Goal: Task Accomplishment & Management: Complete application form

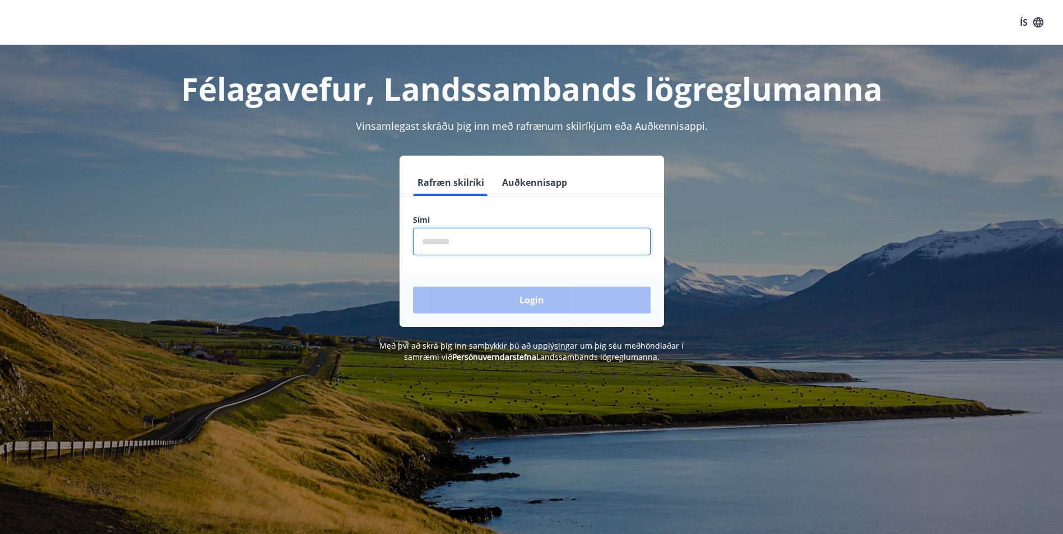
click at [473, 239] on input "phone" at bounding box center [532, 241] width 238 height 27
type input "********"
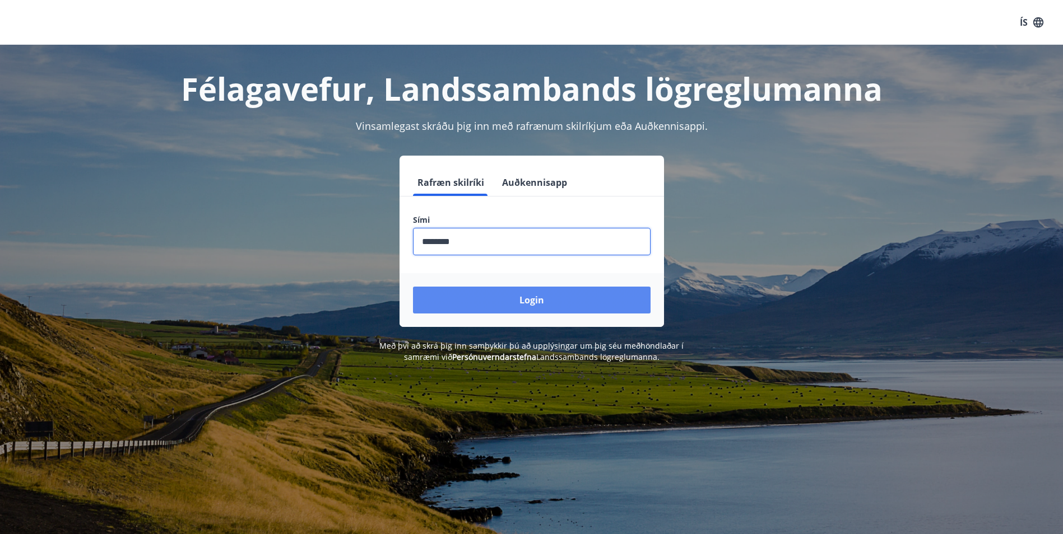
click at [466, 292] on button "Login" at bounding box center [532, 300] width 238 height 27
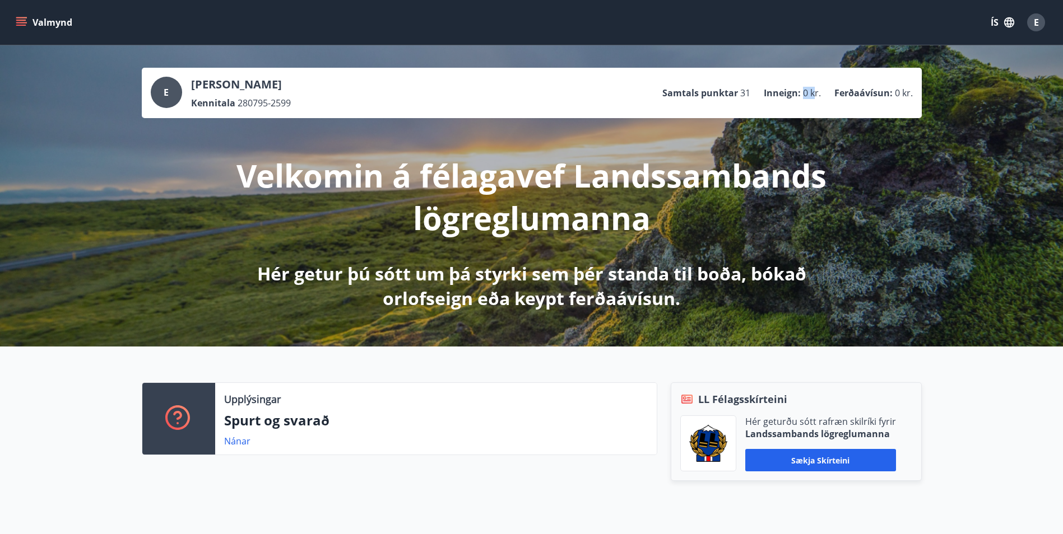
drag, startPoint x: 803, startPoint y: 93, endPoint x: 816, endPoint y: 94, distance: 12.9
click at [816, 94] on span "0 kr." at bounding box center [812, 93] width 18 height 12
click at [804, 95] on span "0 kr." at bounding box center [812, 93] width 18 height 12
drag, startPoint x: 893, startPoint y: 93, endPoint x: 905, endPoint y: 92, distance: 11.8
click at [905, 92] on li "Ferðaávísun : 0 kr." at bounding box center [873, 93] width 78 height 12
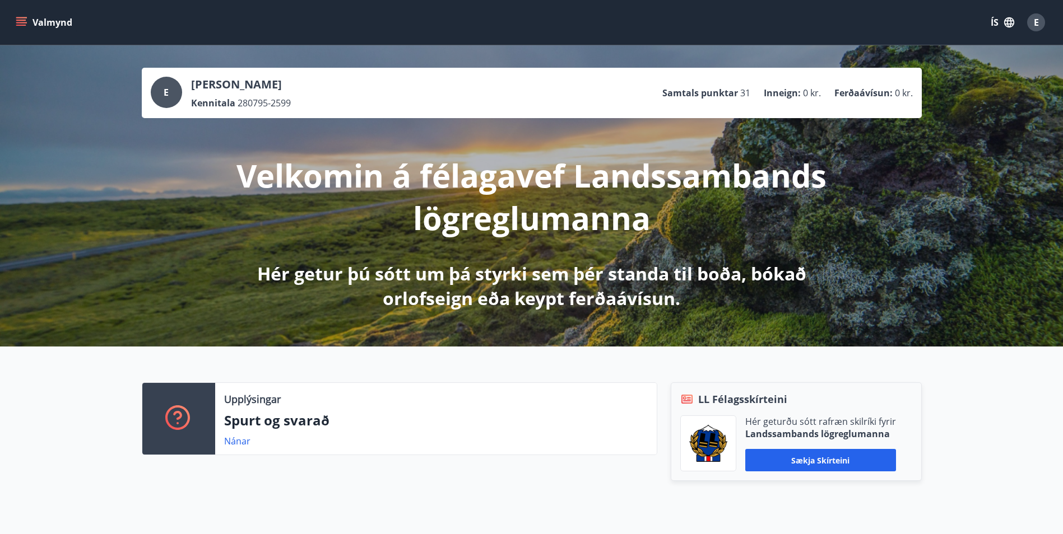
drag, startPoint x: 905, startPoint y: 92, endPoint x: 878, endPoint y: 111, distance: 33.0
click at [878, 111] on div "E Emelía Rafnsdóttir Kennitala 280795-2599 Samtals punktar 31 Inneign : 0 kr. F…" at bounding box center [532, 93] width 780 height 50
drag, startPoint x: 748, startPoint y: 93, endPoint x: 736, endPoint y: 94, distance: 12.3
click at [736, 94] on li "Samtals punktar 31" at bounding box center [706, 93] width 88 height 12
click at [502, 96] on div "E Emelía Rafnsdóttir Kennitala 280795-2599 Samtals punktar 31 Inneign : 0 kr. F…" at bounding box center [532, 93] width 762 height 32
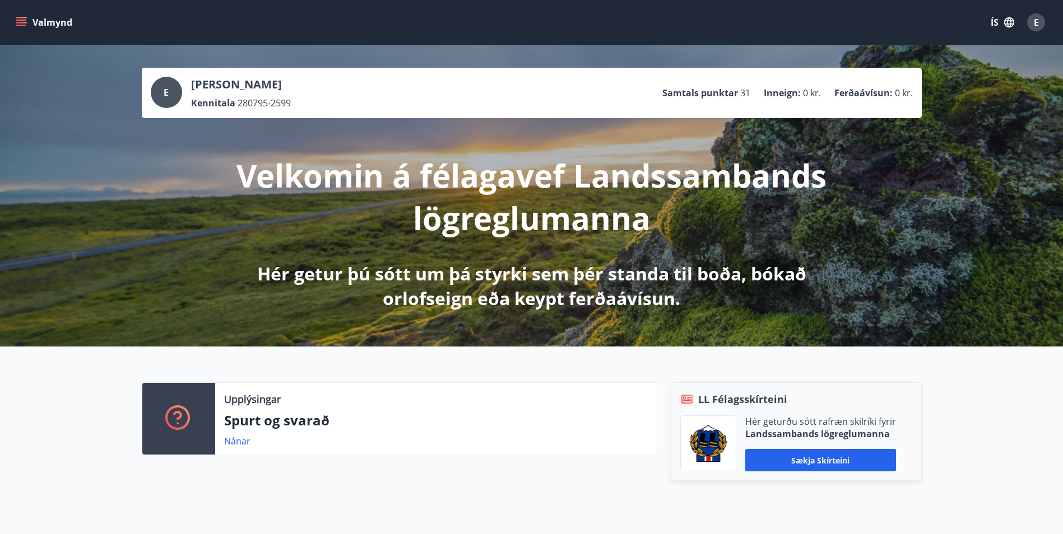
click at [15, 16] on button "Valmynd" at bounding box center [44, 22] width 63 height 20
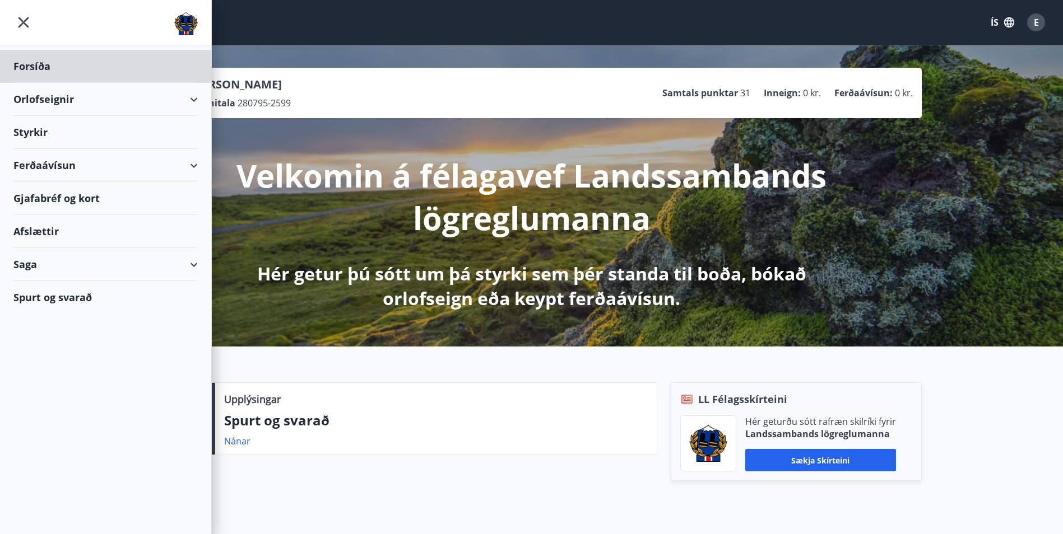
click at [171, 83] on div "Styrkir" at bounding box center [105, 66] width 184 height 33
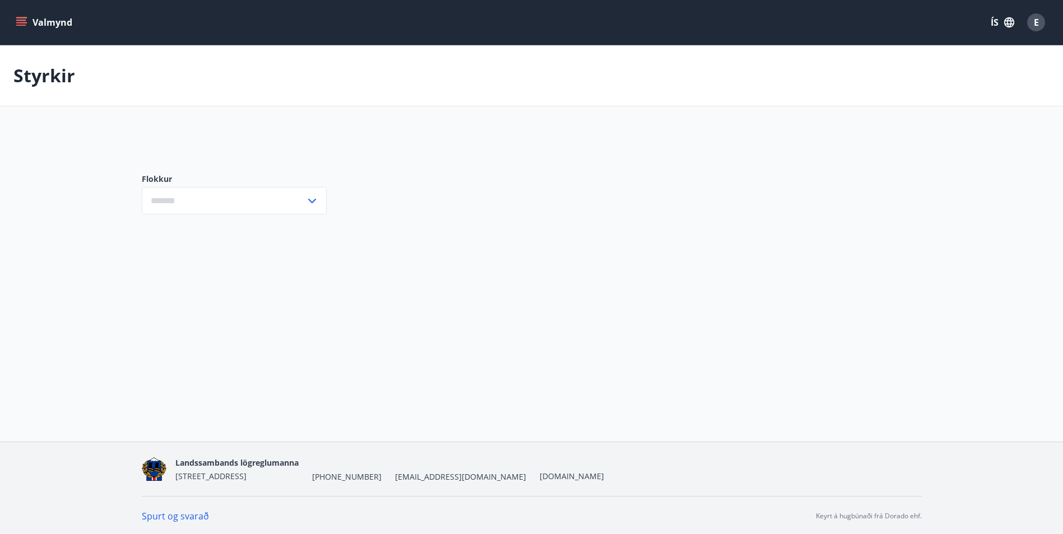
type input "***"
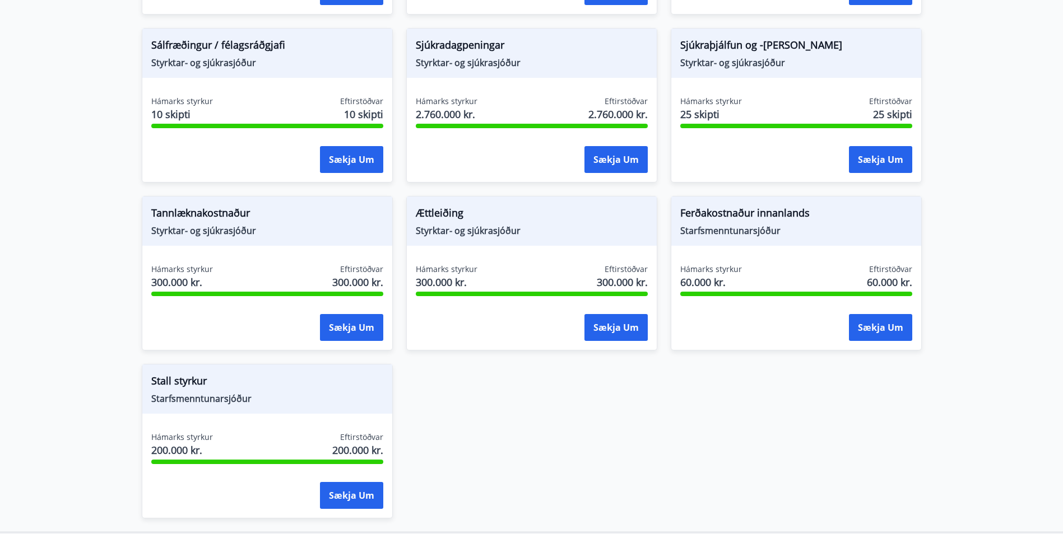
scroll to position [896, 0]
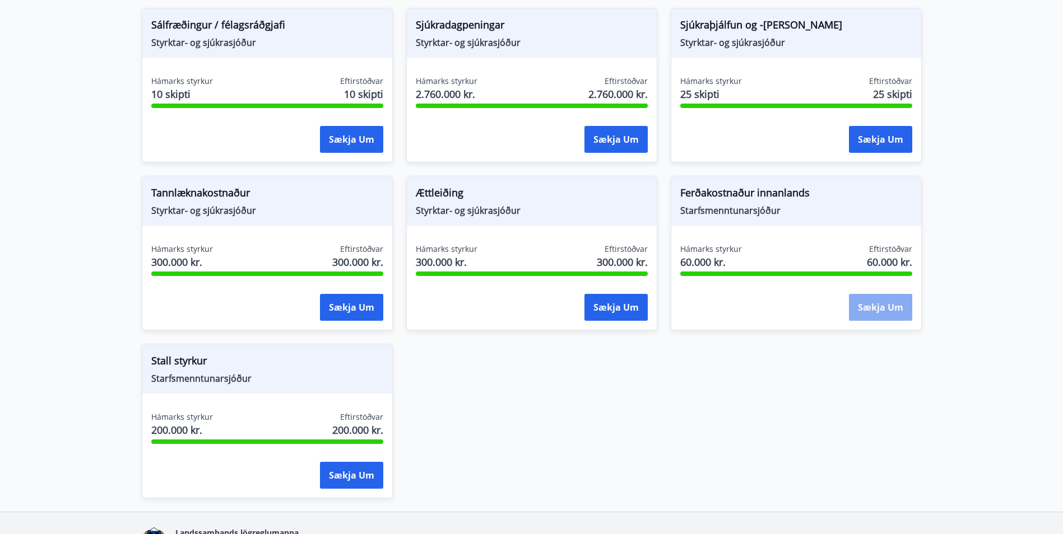
click at [883, 312] on button "Sækja um" at bounding box center [880, 307] width 63 height 27
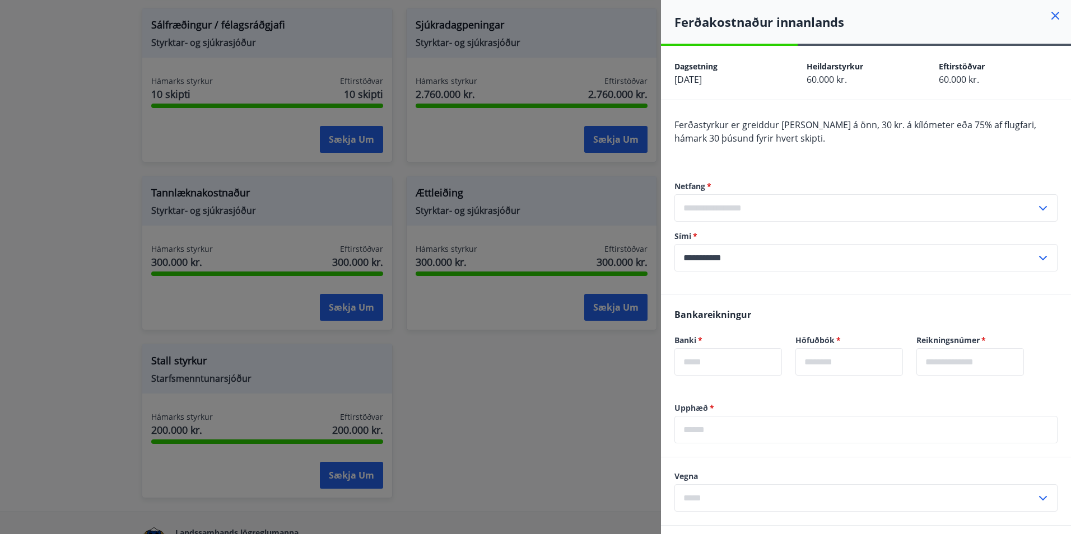
click at [531, 412] on div at bounding box center [535, 267] width 1071 height 534
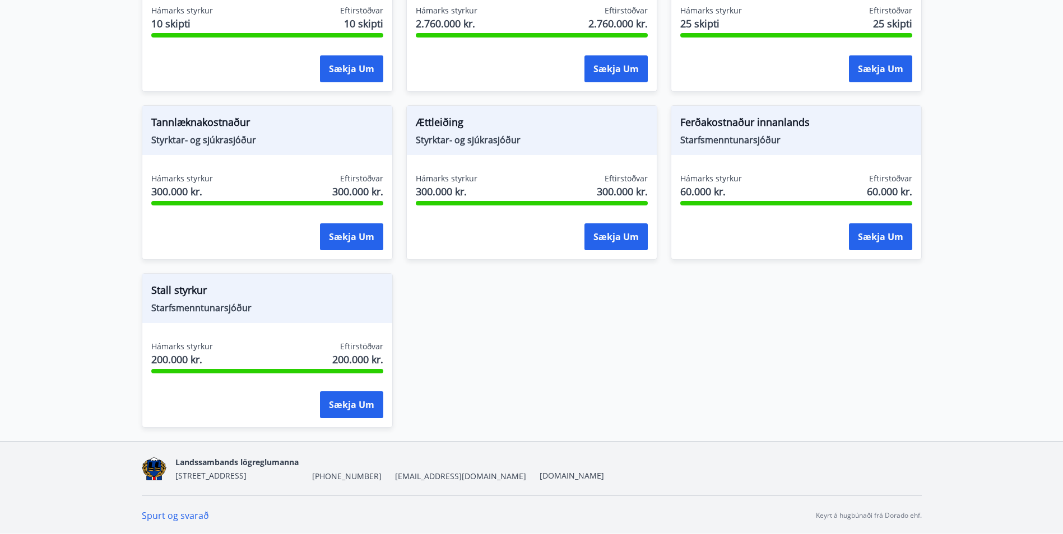
scroll to position [968, 0]
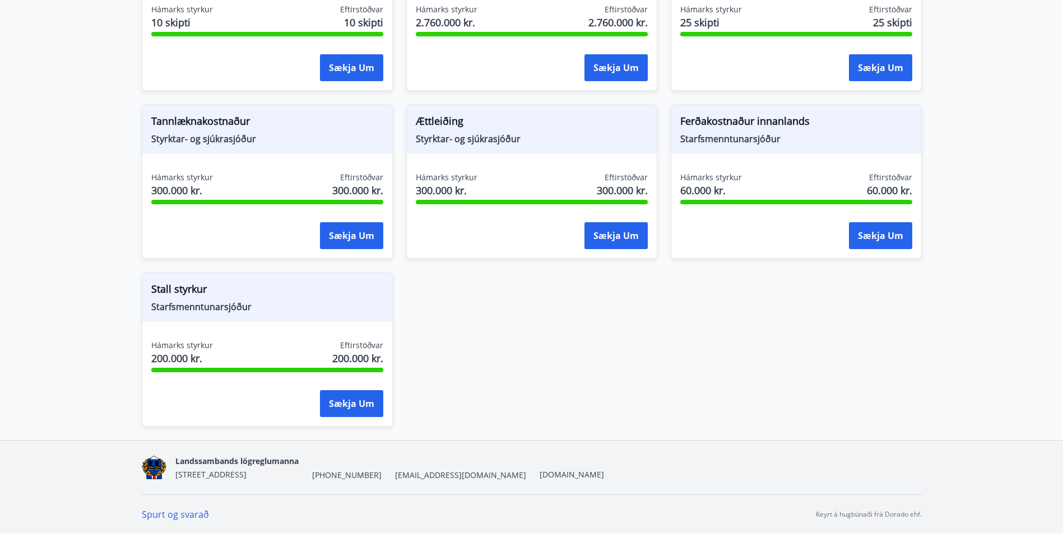
click at [183, 293] on span "Stall styrkur" at bounding box center [267, 291] width 232 height 19
click at [175, 344] on span "Hámarks styrkur" at bounding box center [182, 345] width 62 height 11
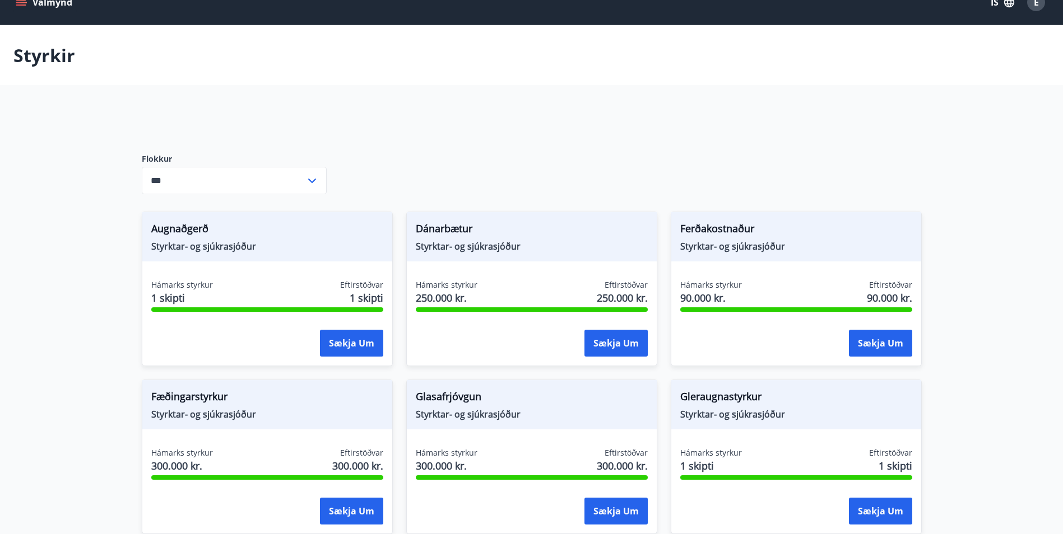
scroll to position [0, 0]
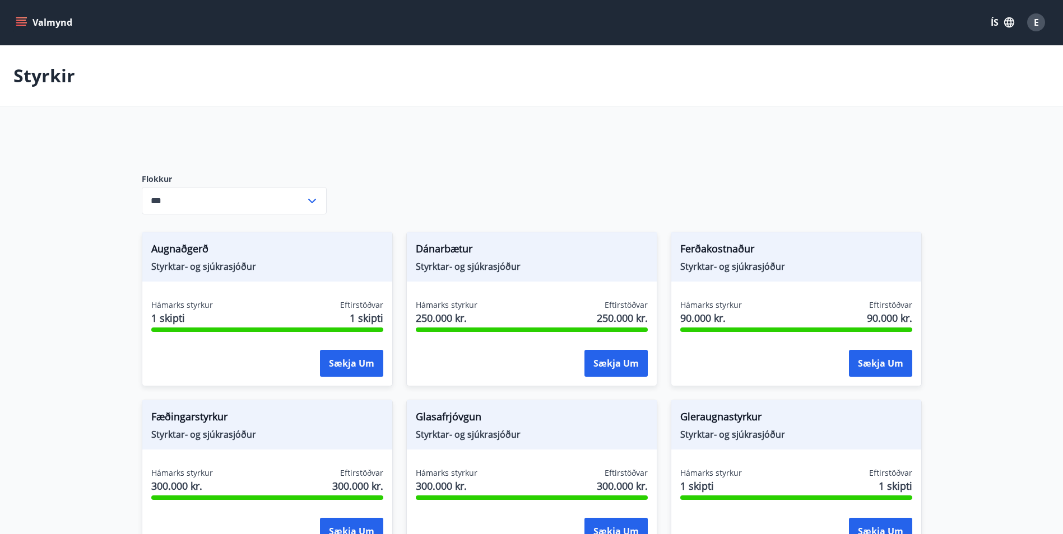
click at [54, 18] on button "Valmynd" at bounding box center [44, 22] width 63 height 20
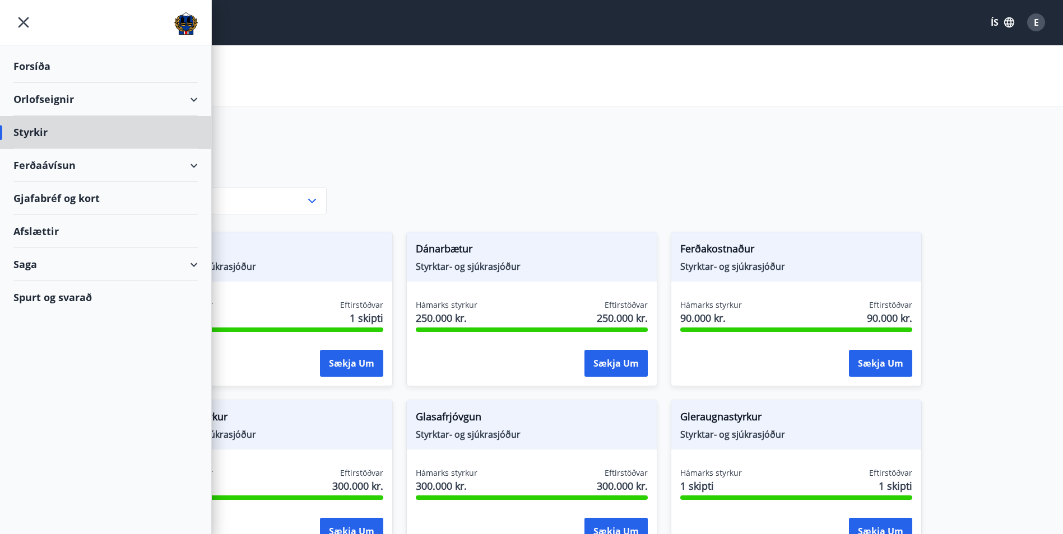
click at [33, 62] on div "Forsíða" at bounding box center [105, 66] width 184 height 33
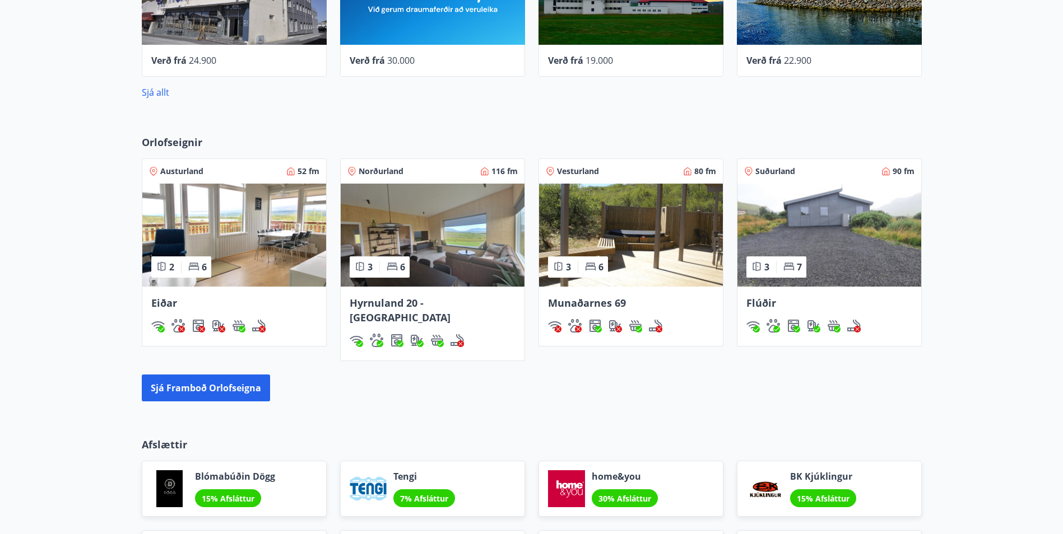
scroll to position [820, 0]
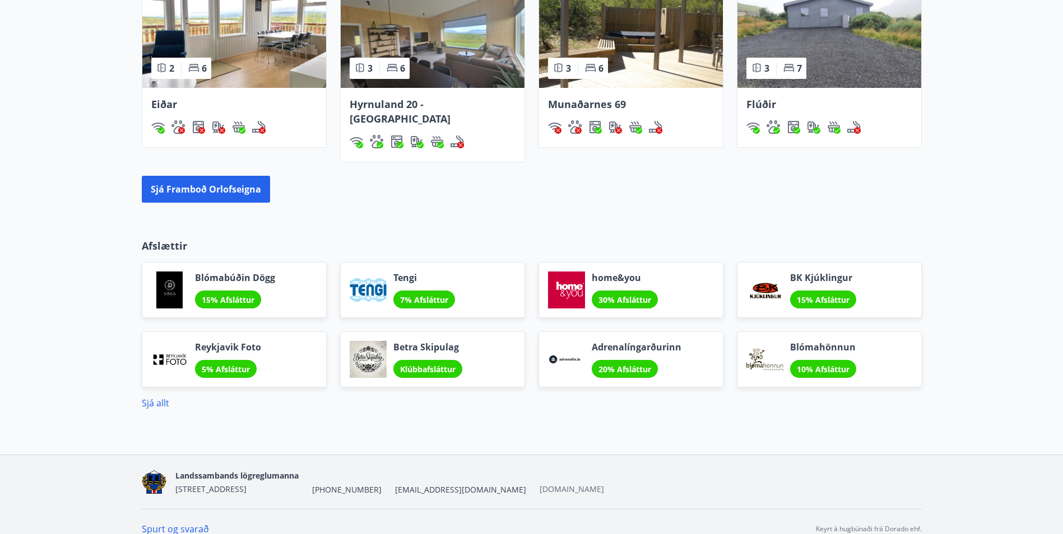
click at [539, 484] on link "[DOMAIN_NAME]" at bounding box center [571, 489] width 64 height 11
